Goal: Information Seeking & Learning: Find specific fact

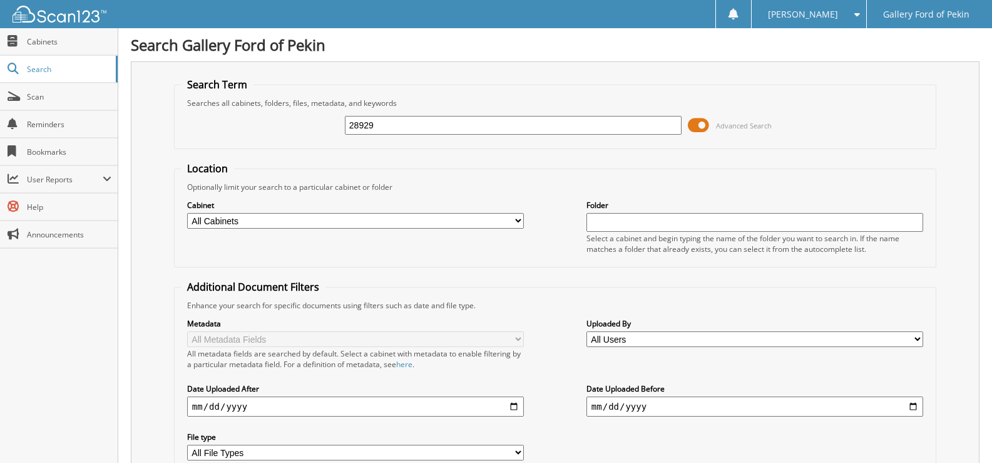
type input "28929"
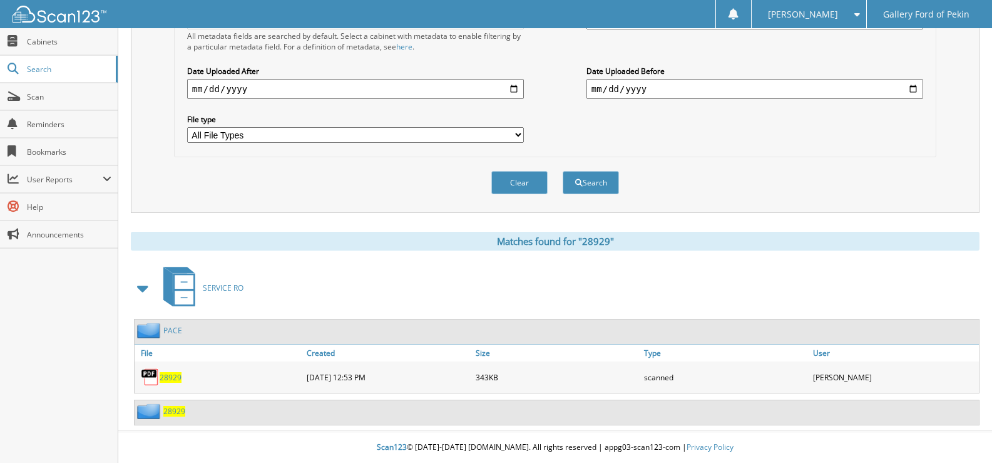
click at [173, 372] on span "28929" at bounding box center [171, 377] width 22 height 11
